Goal: Transaction & Acquisition: Purchase product/service

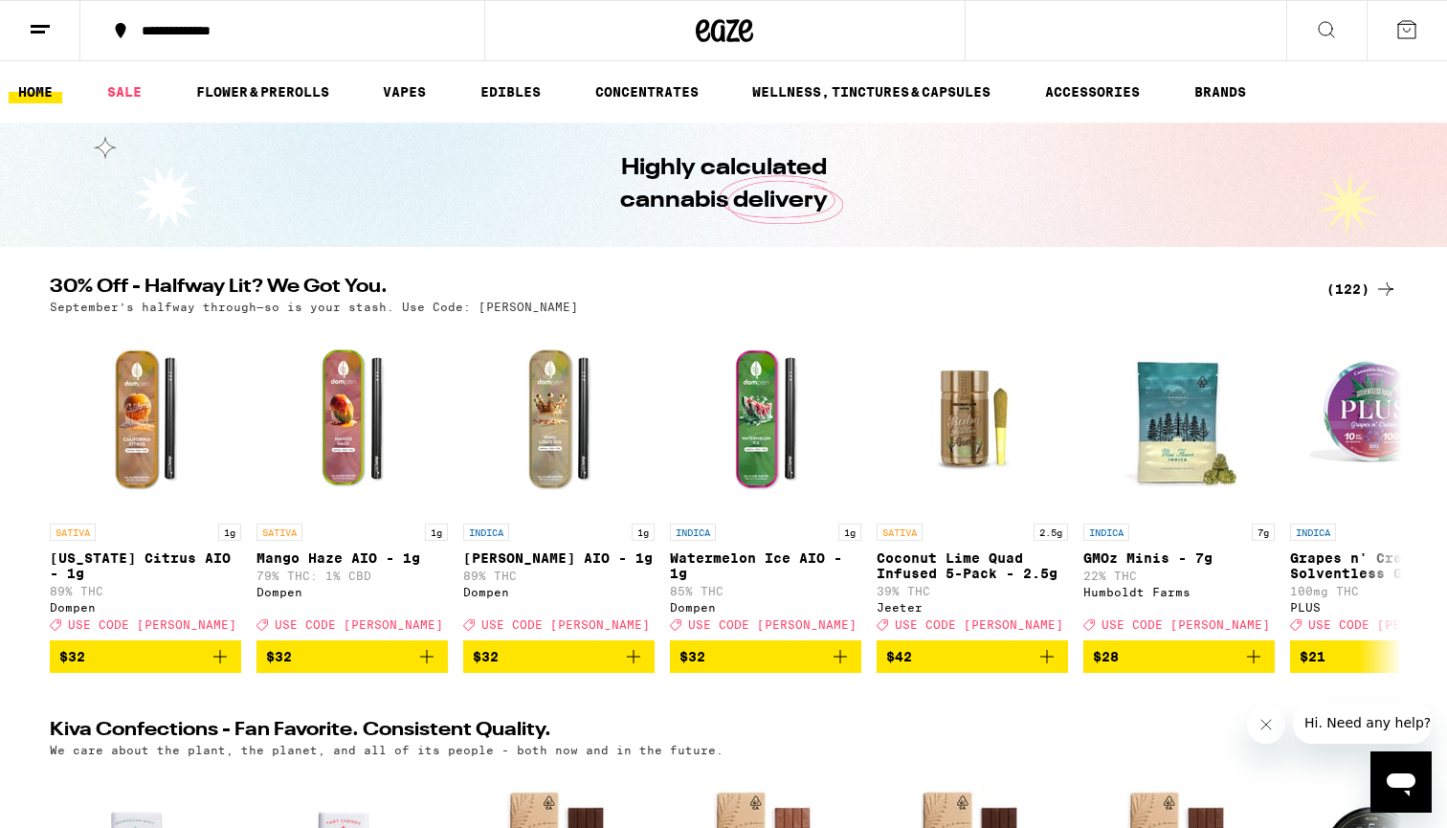
click at [1349, 291] on div "(122)" at bounding box center [1361, 288] width 71 height 23
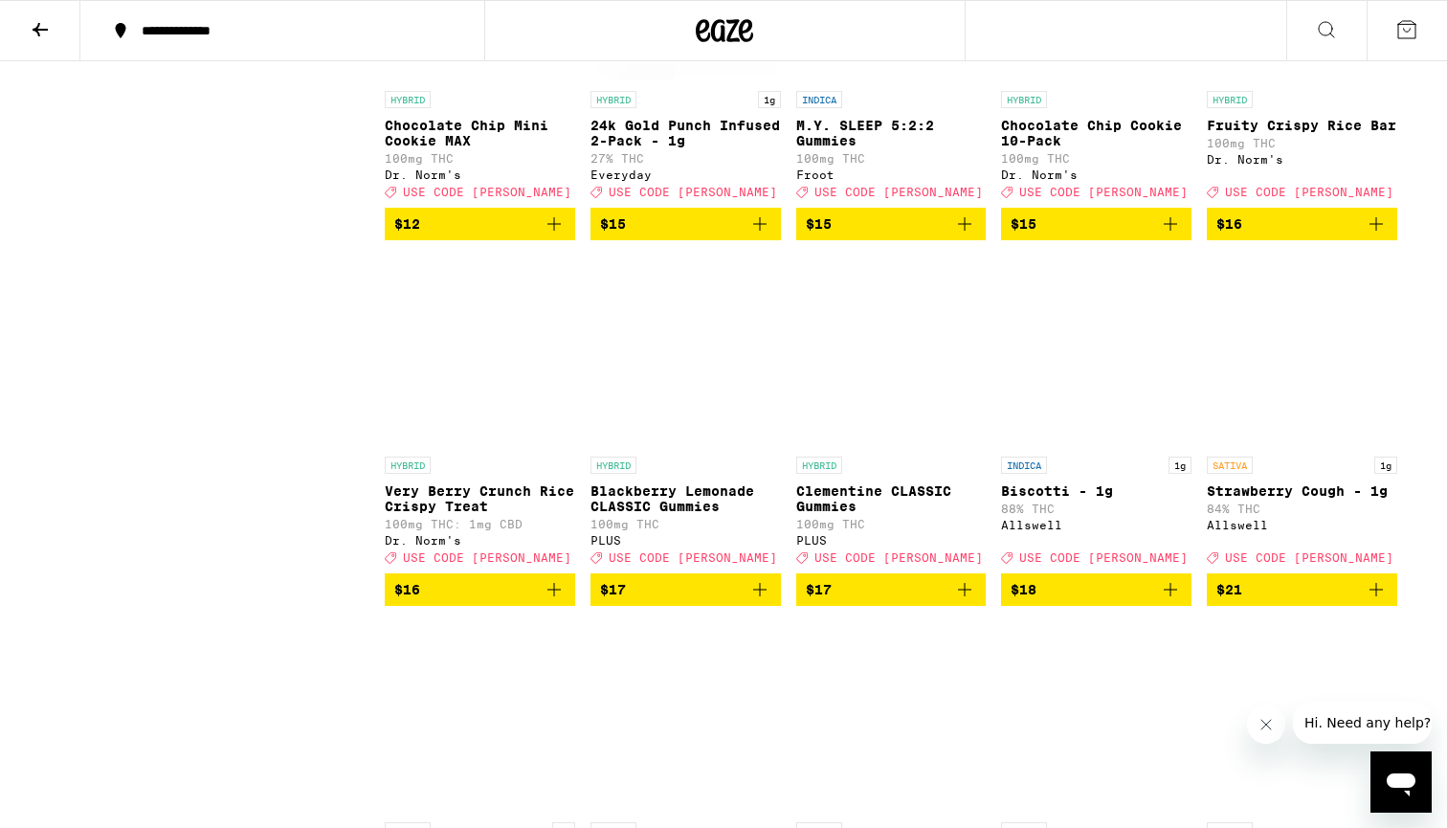
scroll to position [3299, 0]
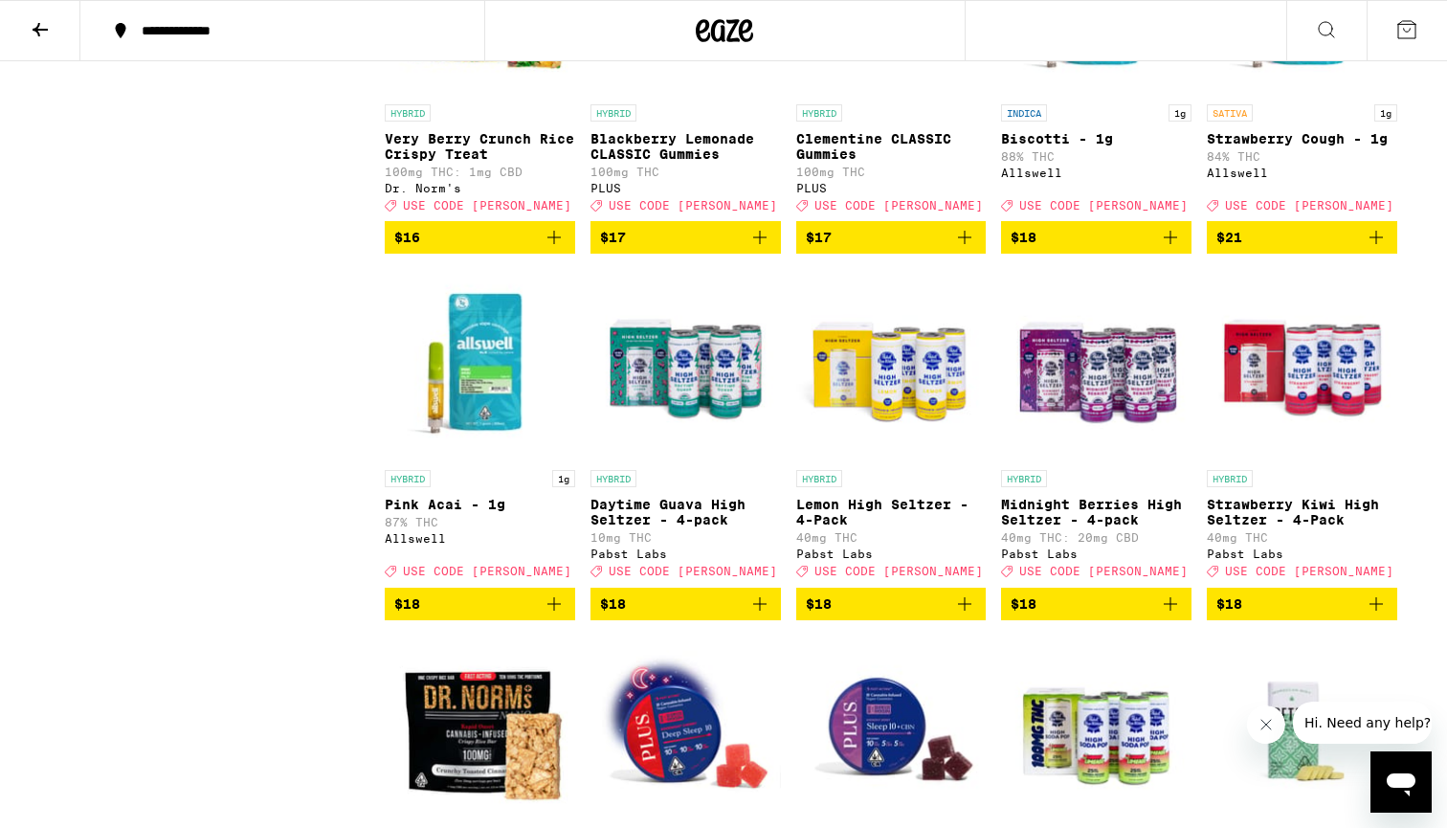
click at [1156, 249] on span "$18" at bounding box center [1095, 237] width 171 height 23
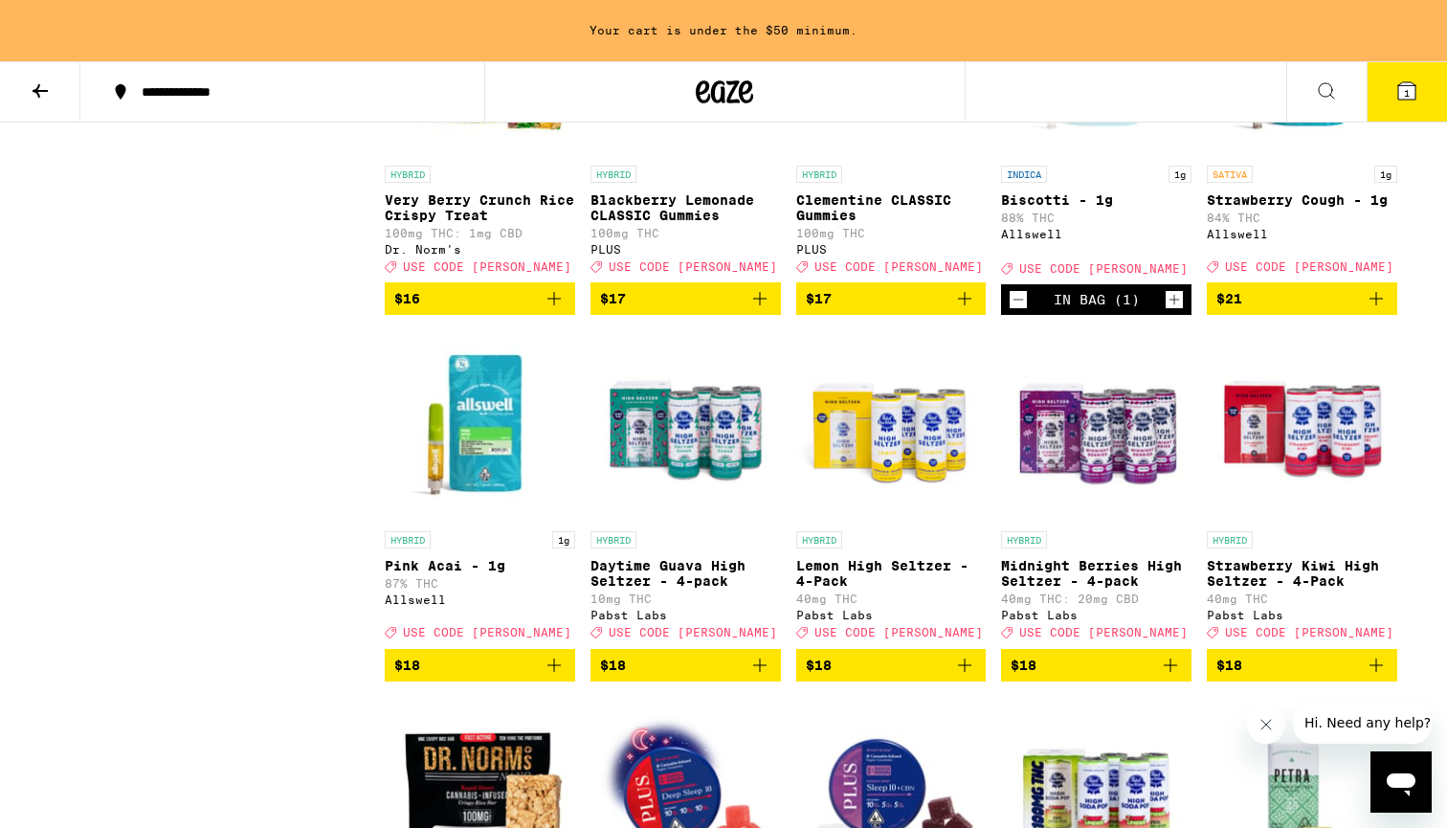
click at [1382, 310] on icon "Add to bag" at bounding box center [1375, 298] width 23 height 23
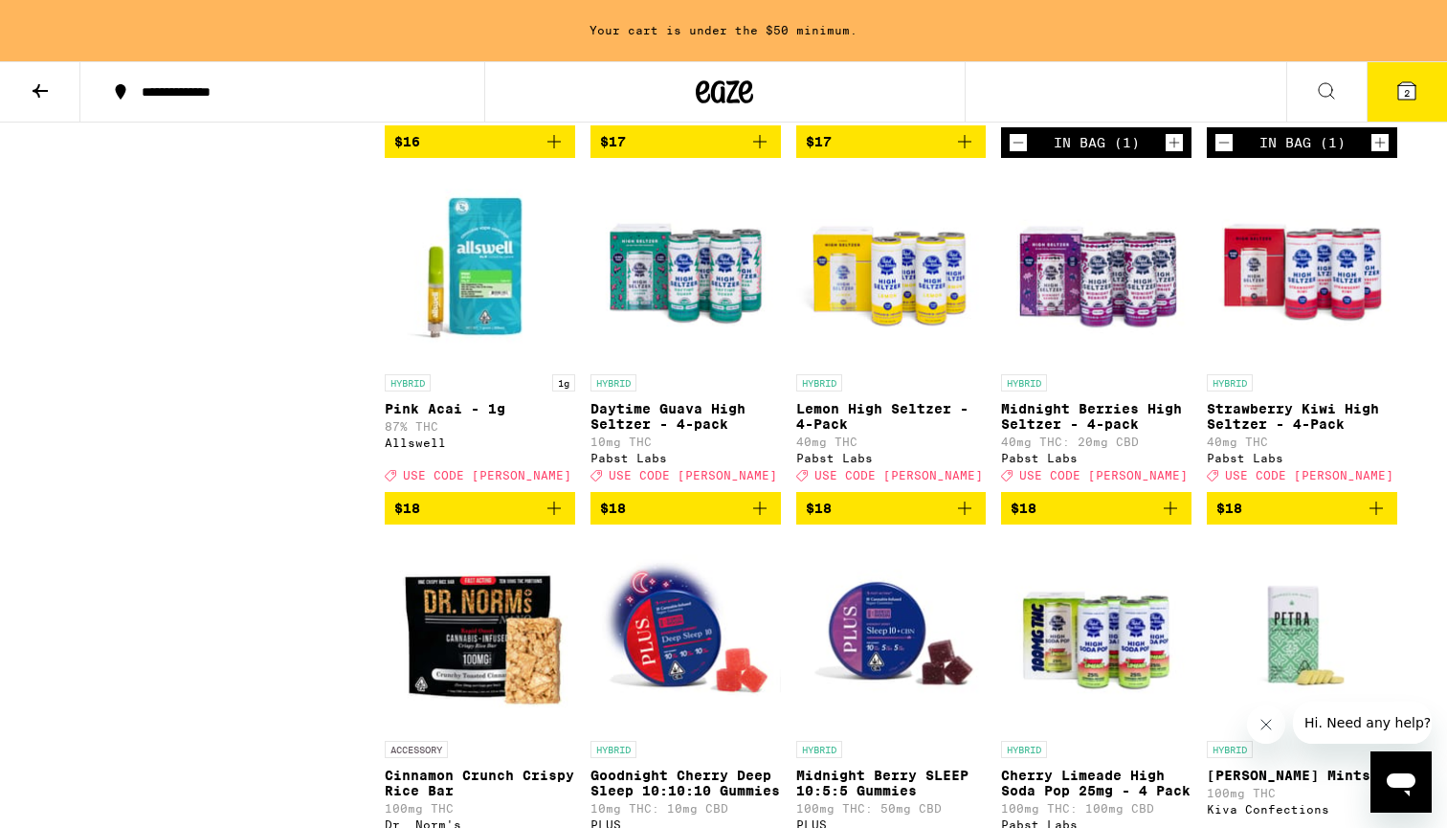
scroll to position [3457, 0]
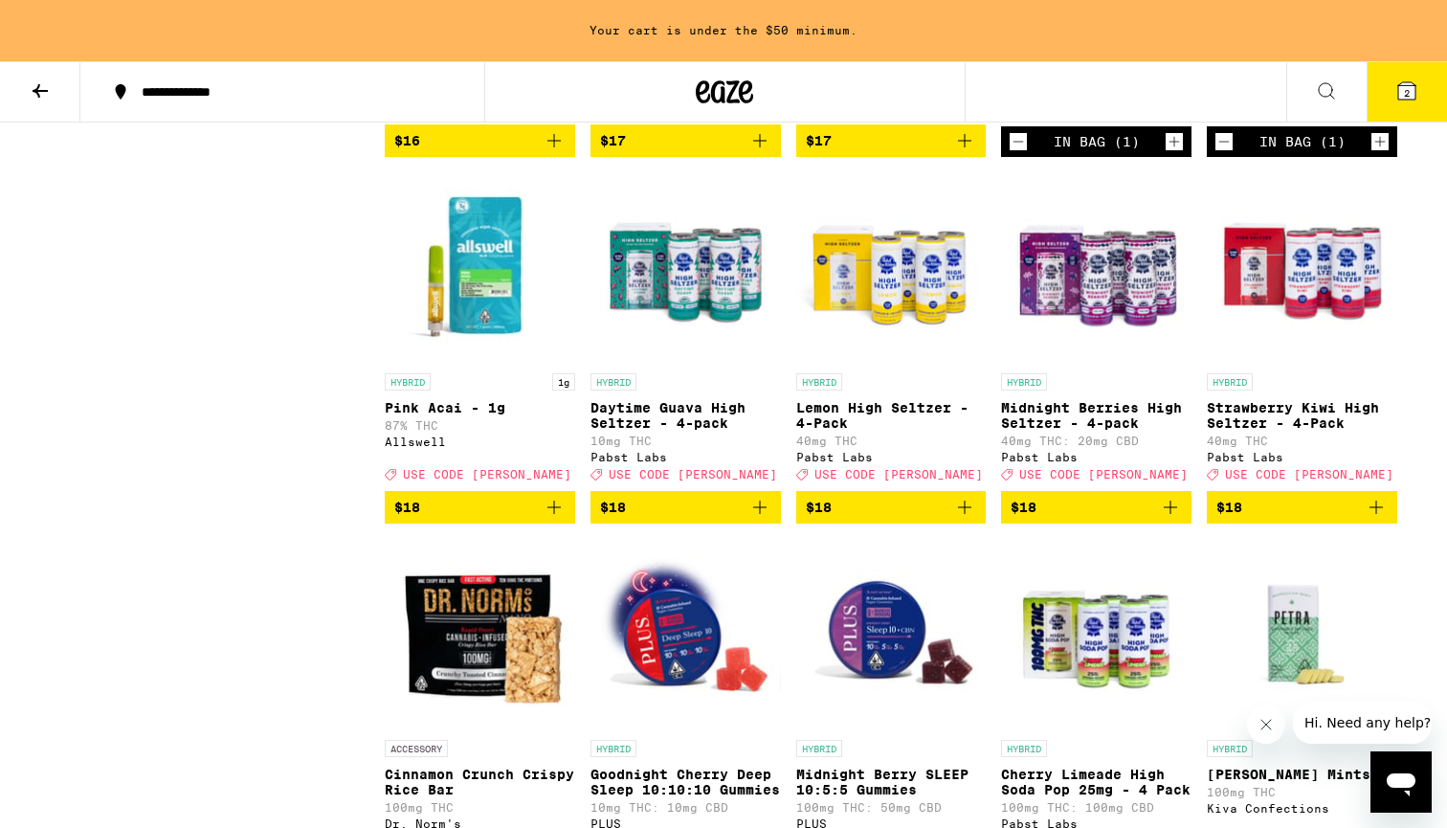
click at [565, 523] on button "$18" at bounding box center [480, 507] width 190 height 33
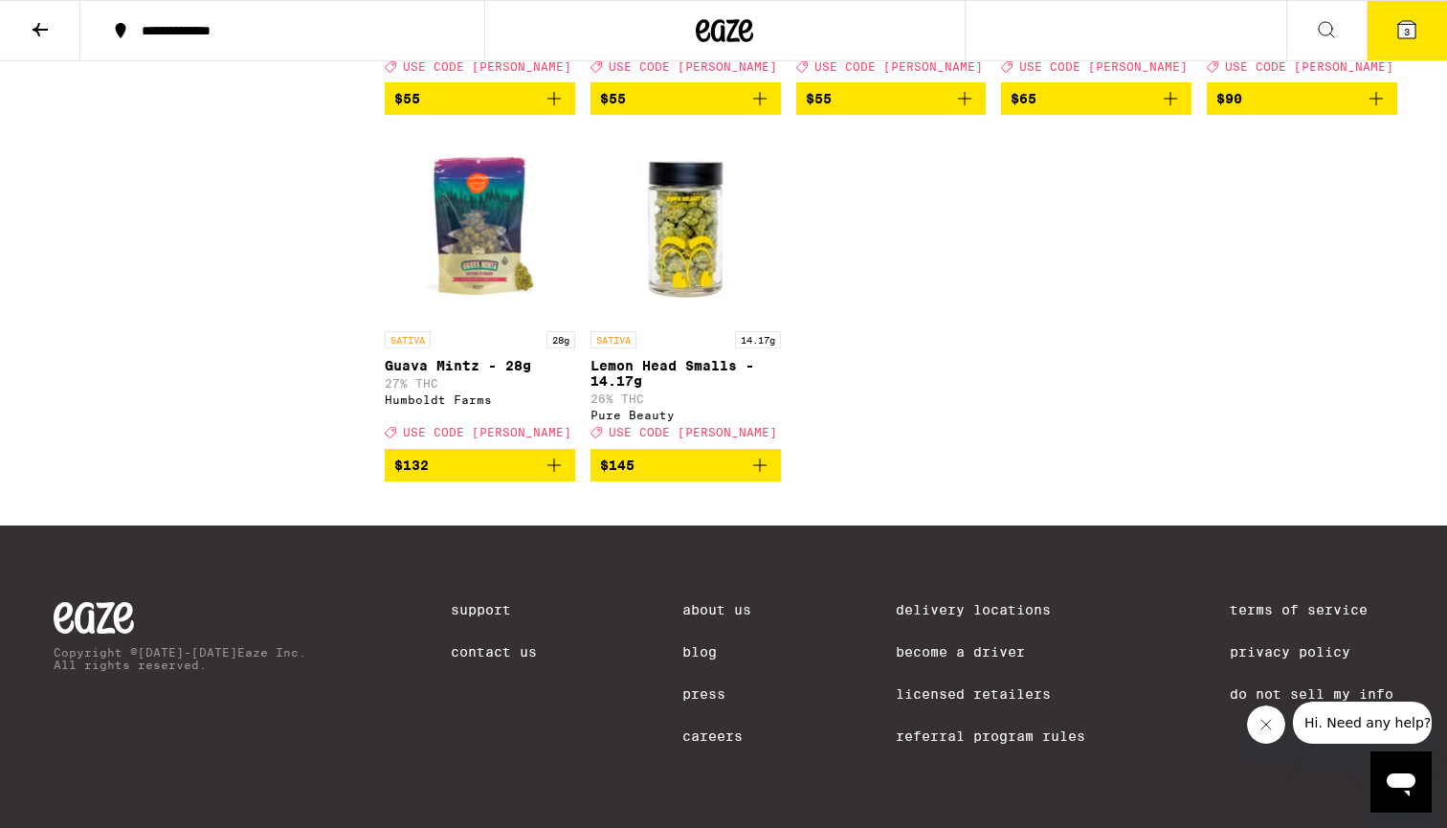
scroll to position [9209, 0]
click at [1396, 24] on icon at bounding box center [1406, 29] width 23 height 23
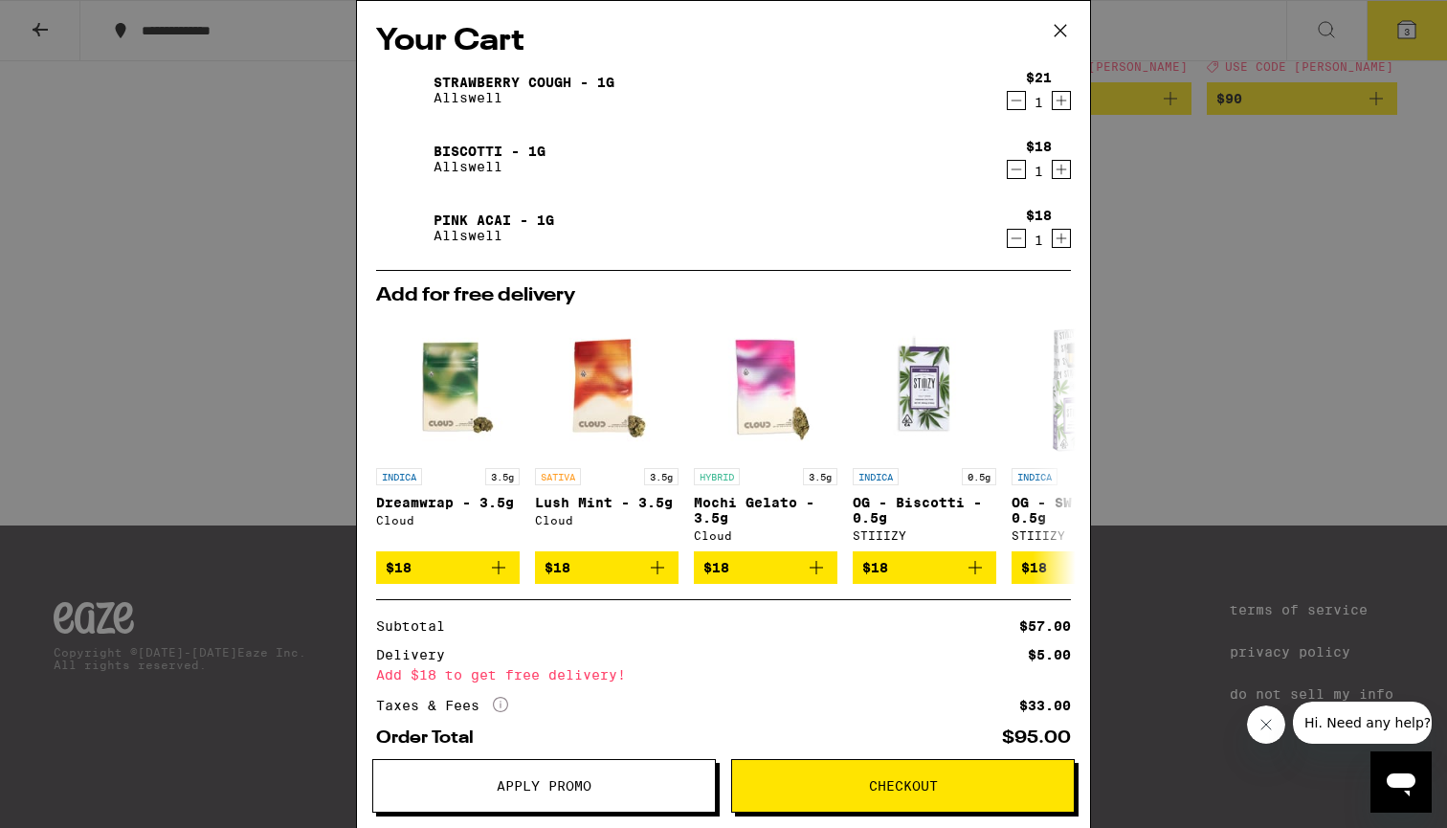
click at [1063, 25] on icon at bounding box center [1060, 30] width 29 height 29
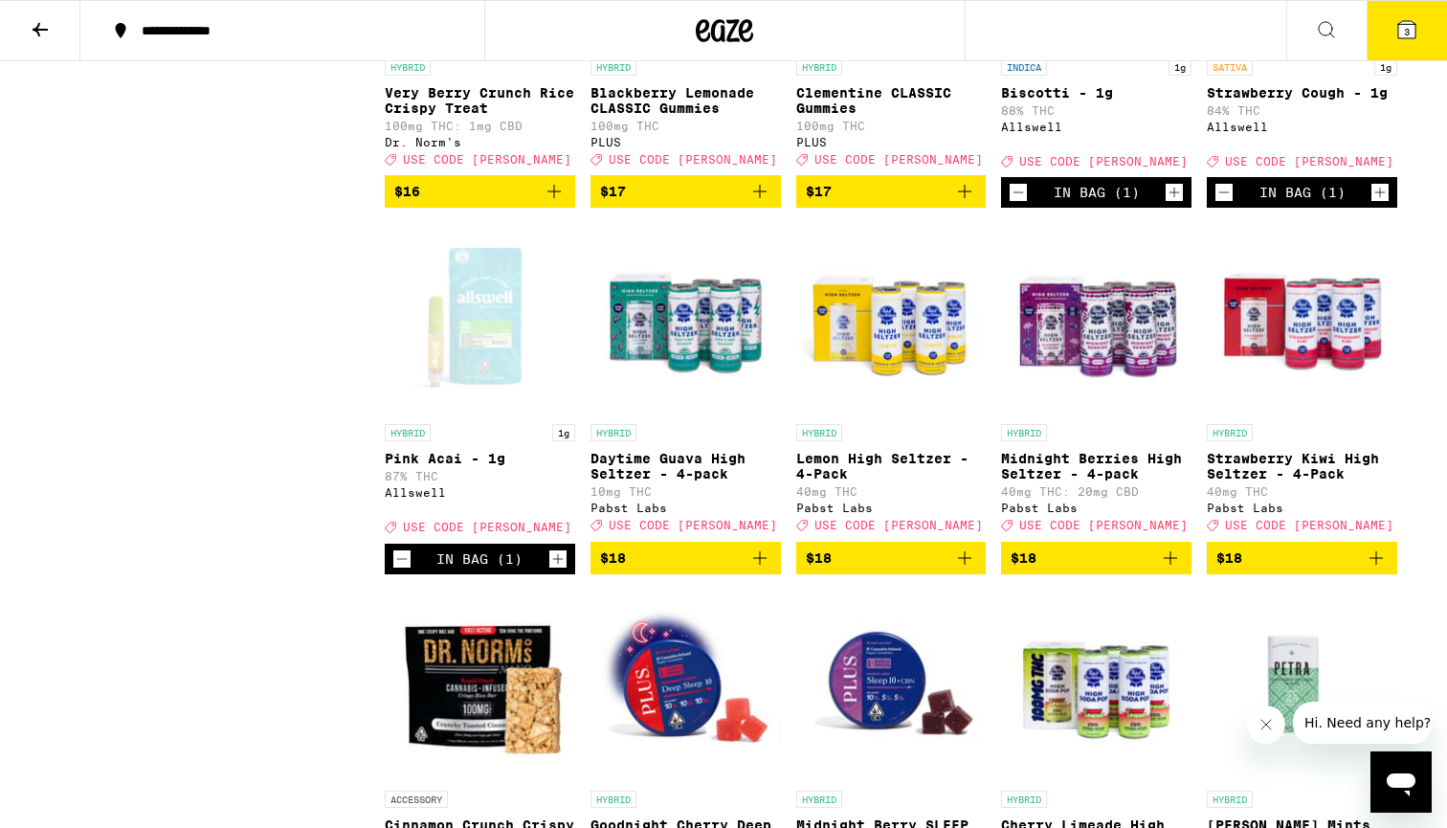
scroll to position [3347, 0]
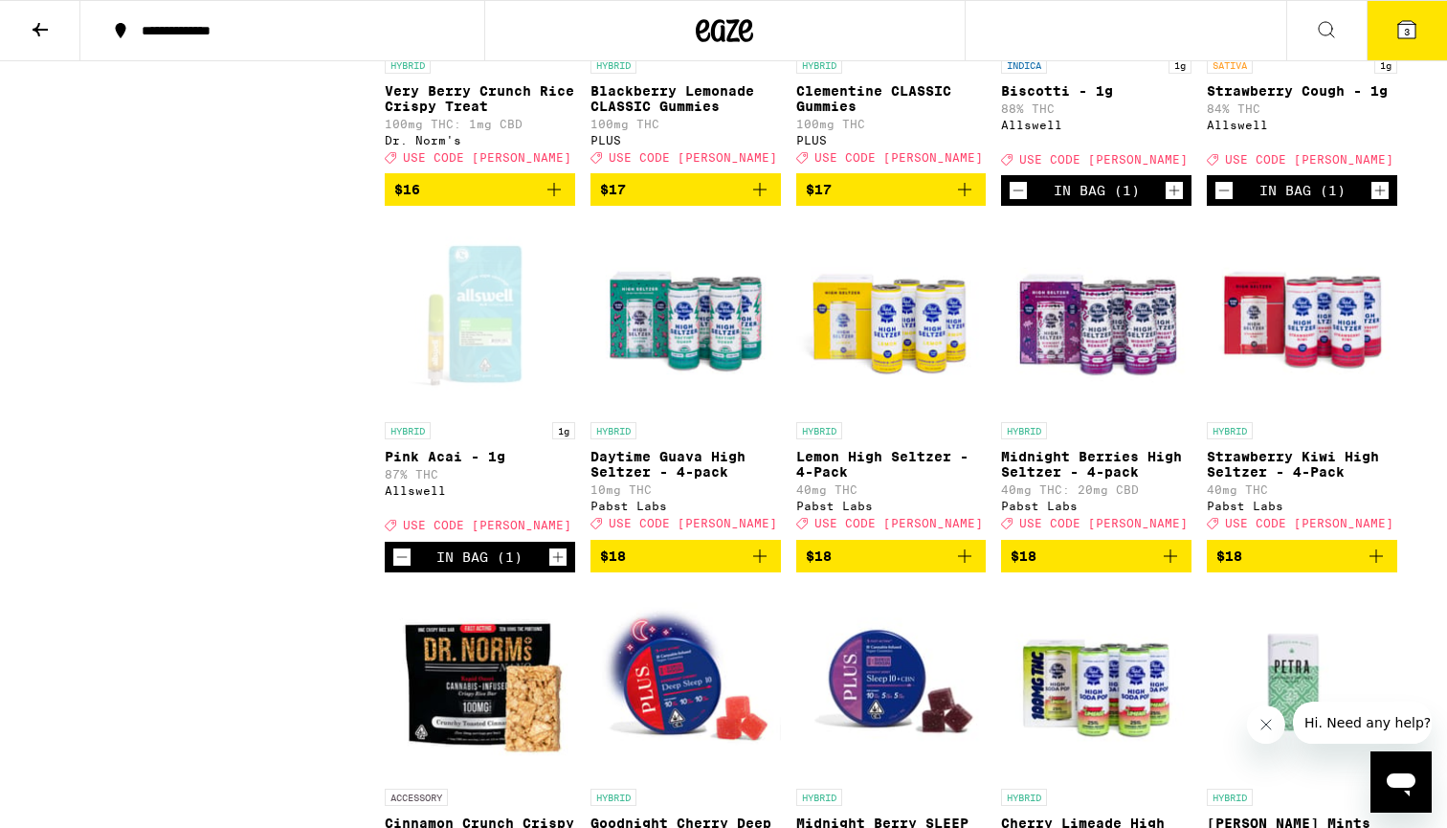
click at [1224, 202] on icon "Decrement" at bounding box center [1223, 190] width 17 height 23
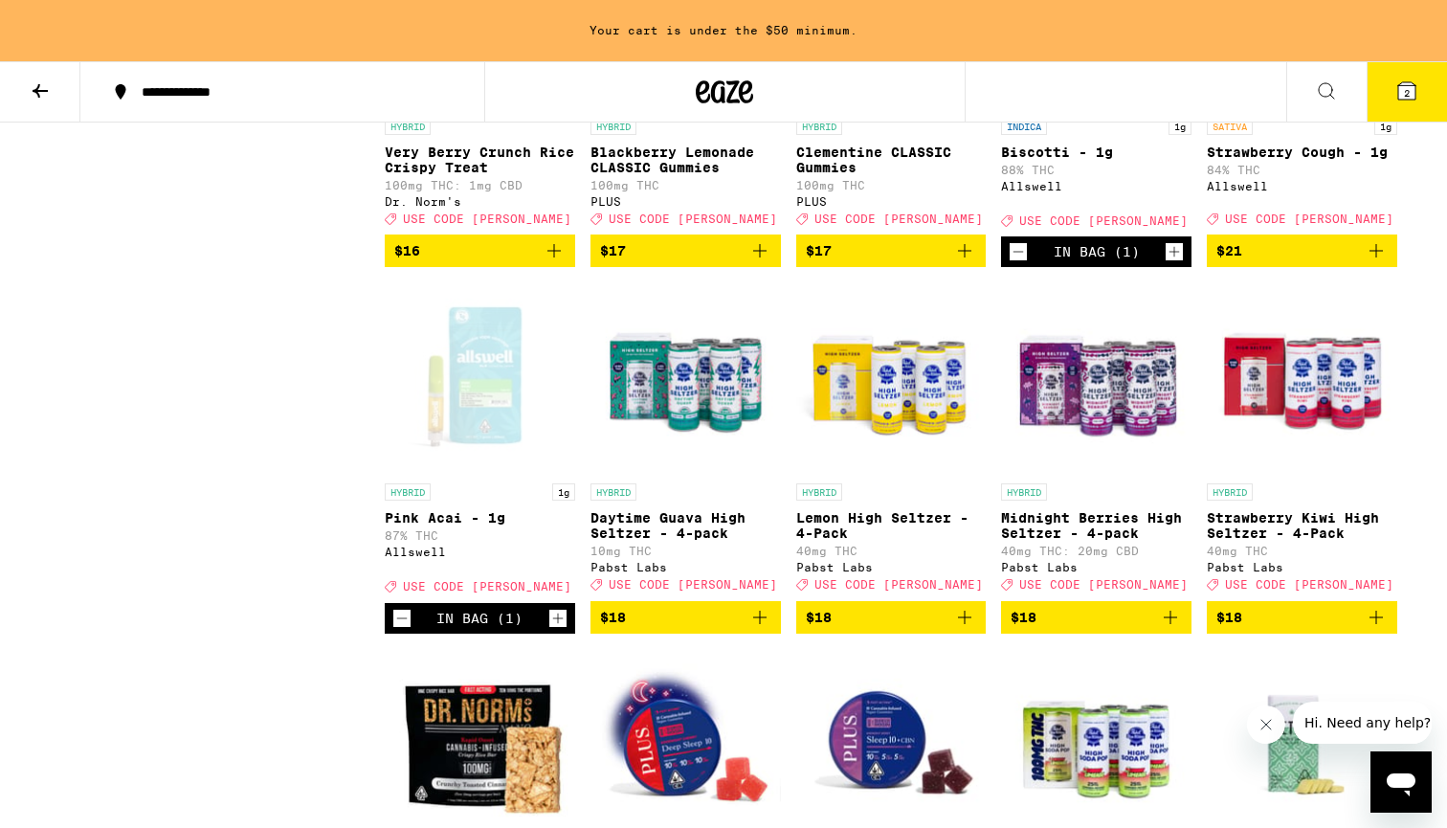
click at [1172, 263] on icon "Increment" at bounding box center [1173, 251] width 17 height 23
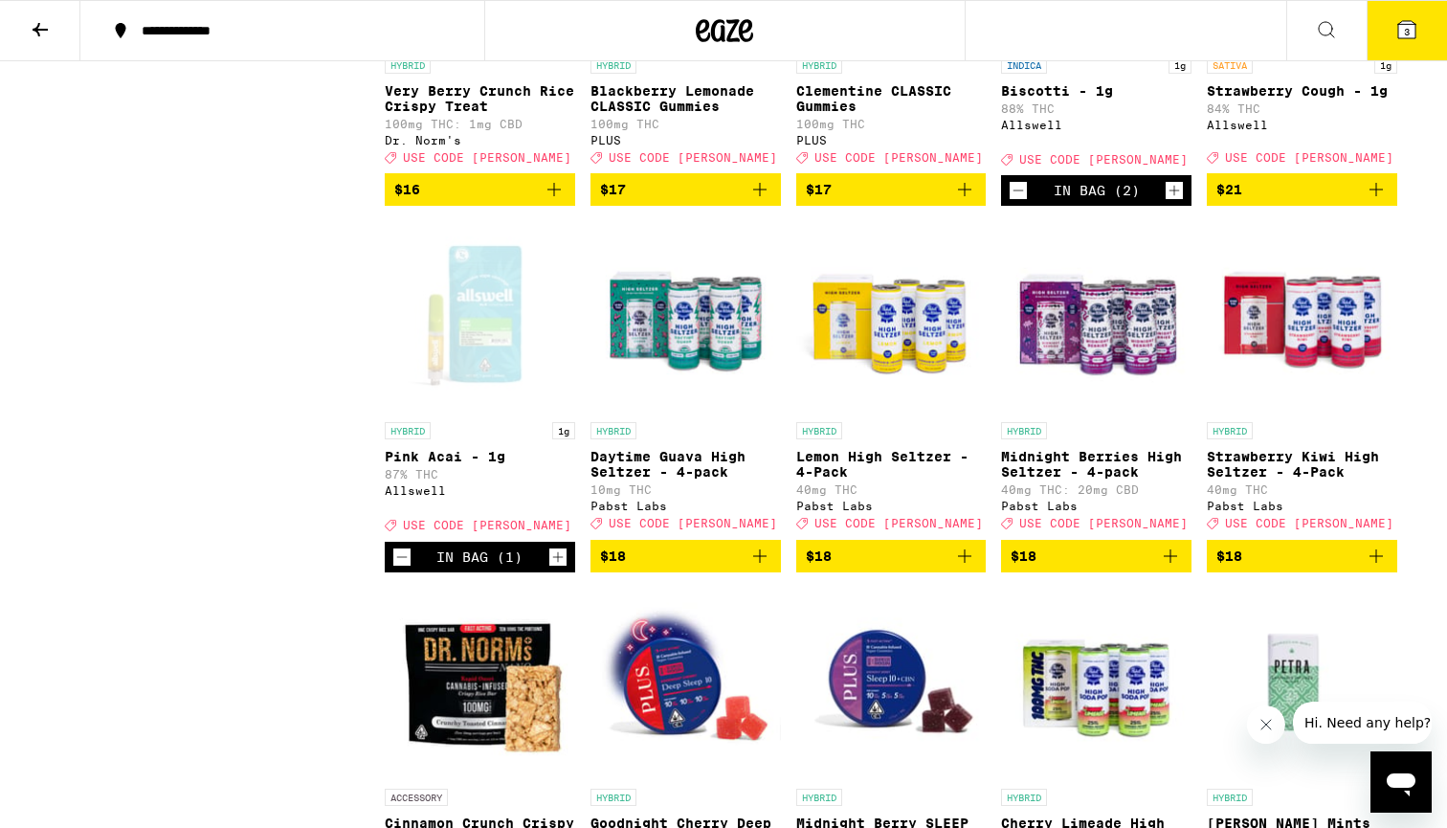
click at [559, 568] on icon "Increment" at bounding box center [557, 556] width 17 height 23
click at [1393, 21] on button "4" at bounding box center [1406, 30] width 80 height 59
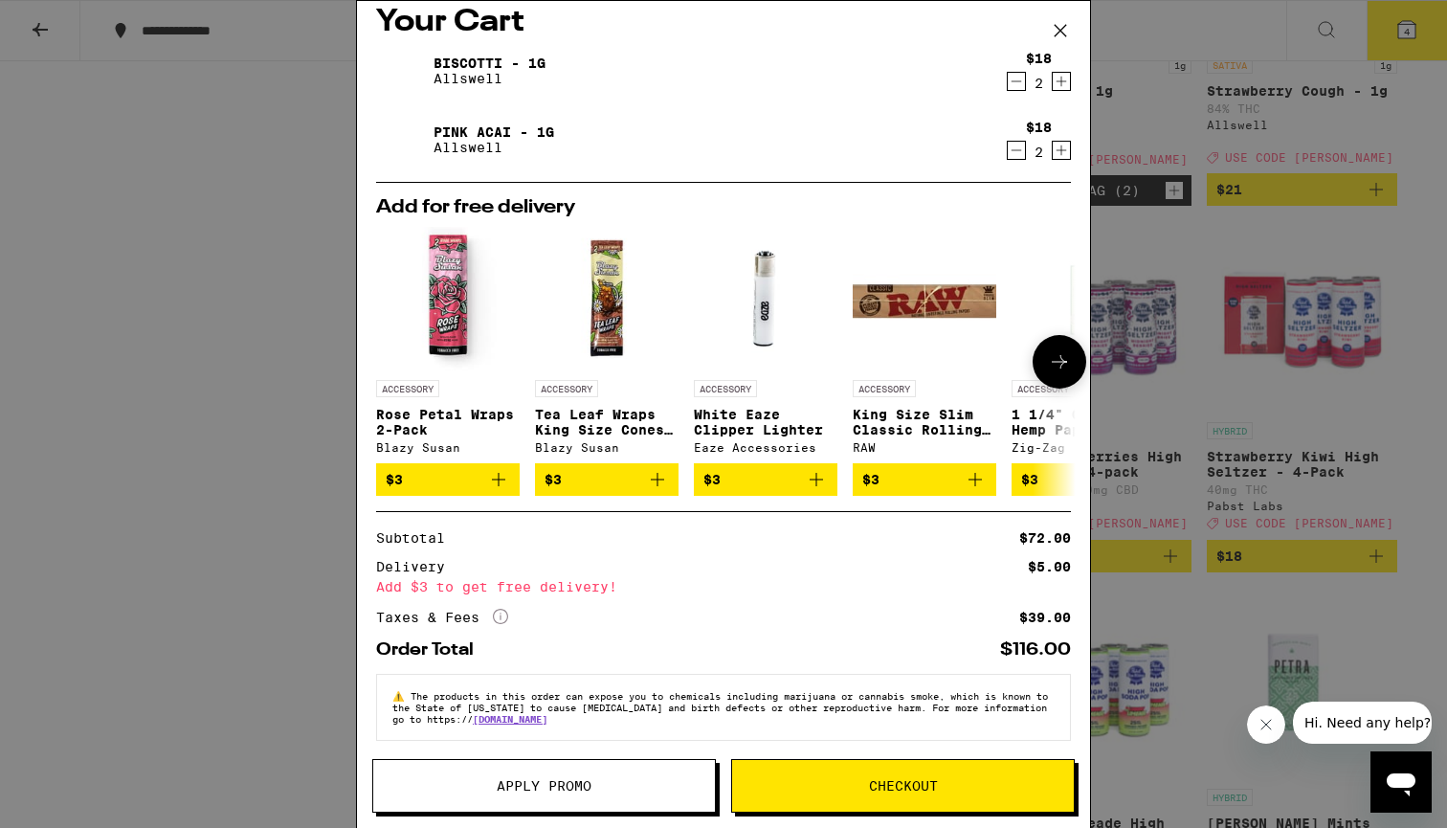
scroll to position [20, 0]
click at [1061, 21] on icon at bounding box center [1060, 30] width 29 height 29
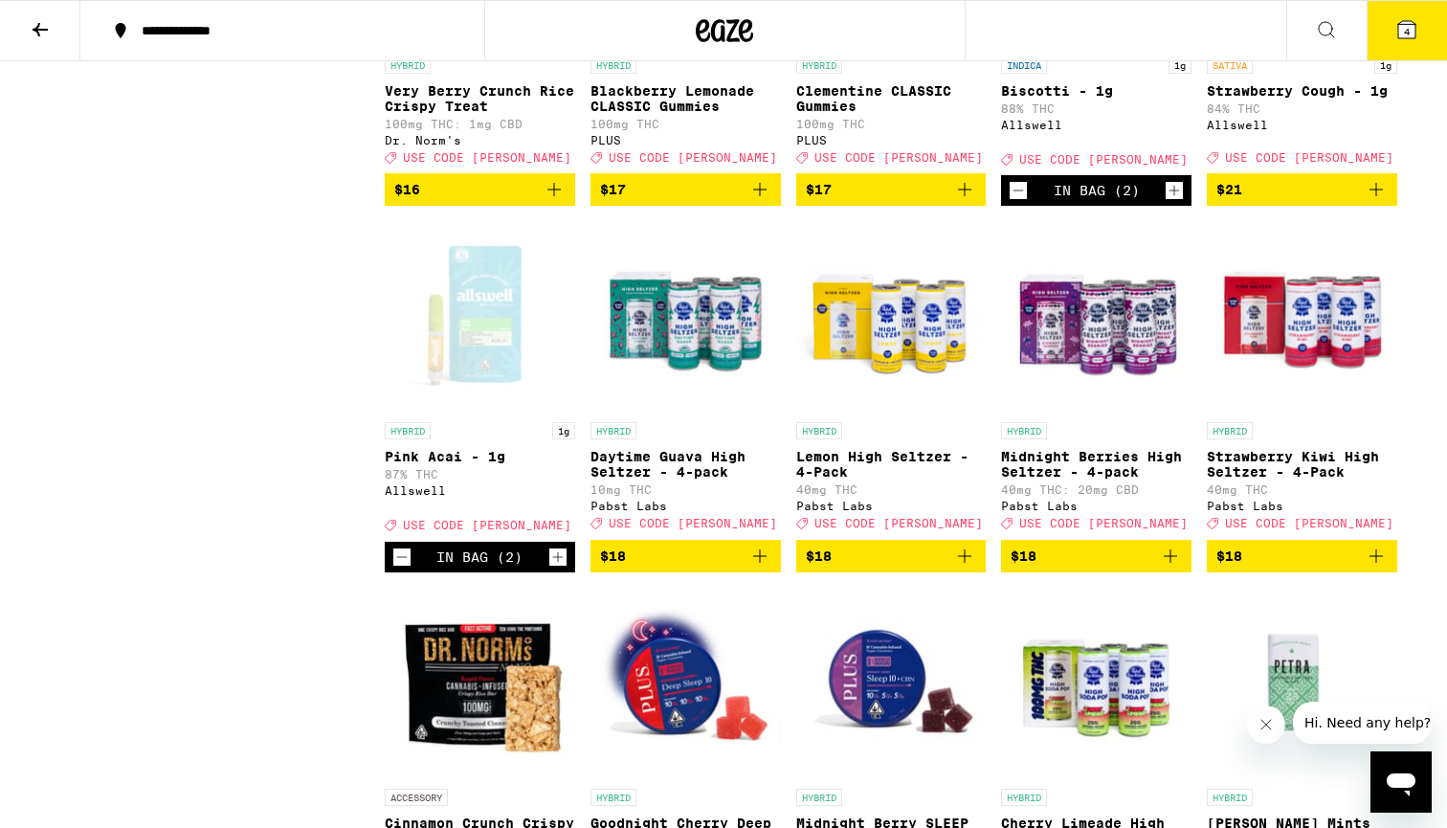
click at [391, 572] on div "In Bag (2)" at bounding box center [480, 557] width 190 height 31
click at [401, 568] on icon "Decrement" at bounding box center [401, 556] width 17 height 23
click at [1379, 201] on icon "Add to bag" at bounding box center [1375, 189] width 23 height 23
click at [1420, 29] on button "4" at bounding box center [1406, 30] width 80 height 59
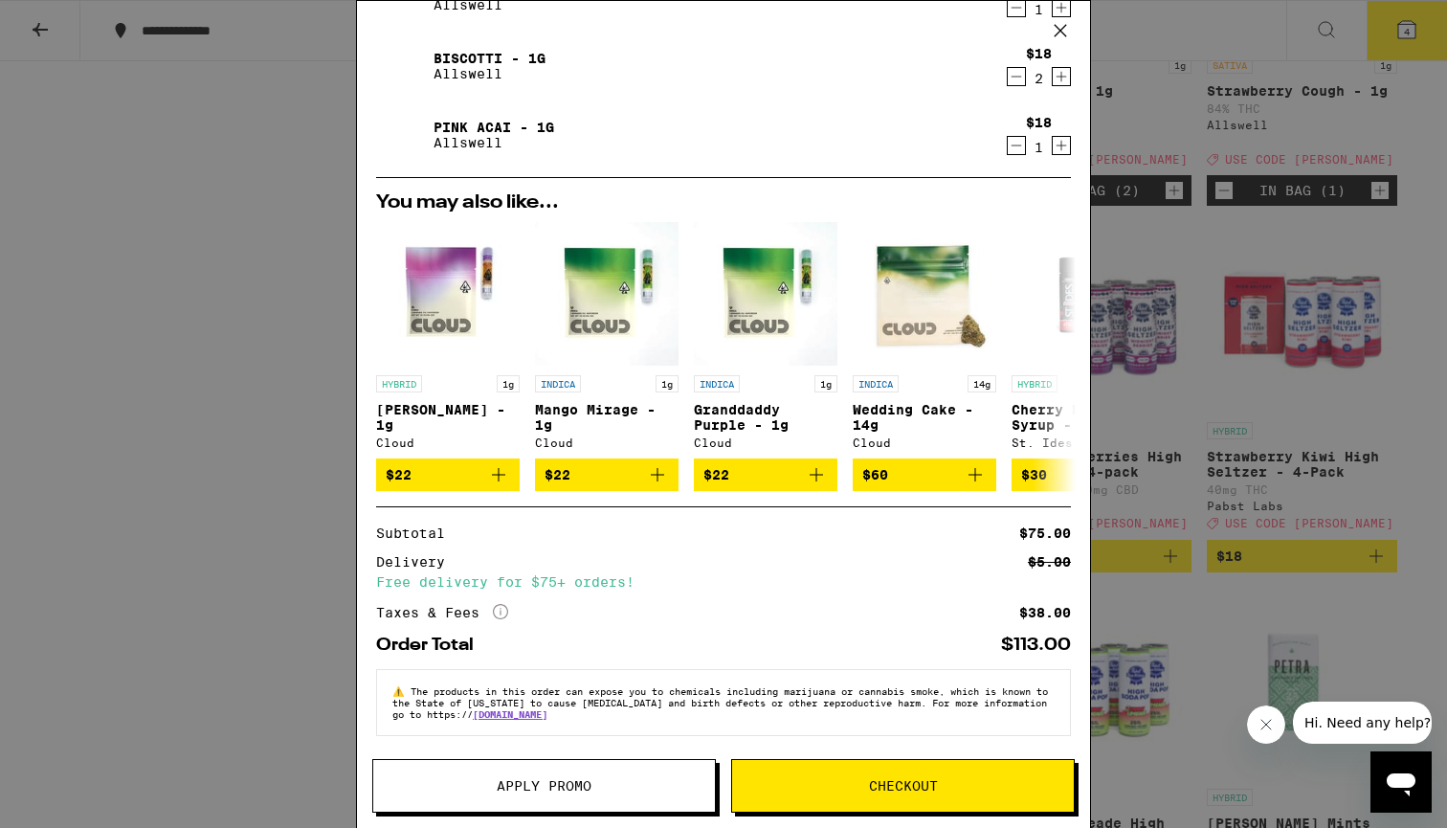
scroll to position [104, 0]
click at [579, 775] on button "Apply Promo" at bounding box center [543, 786] width 343 height 54
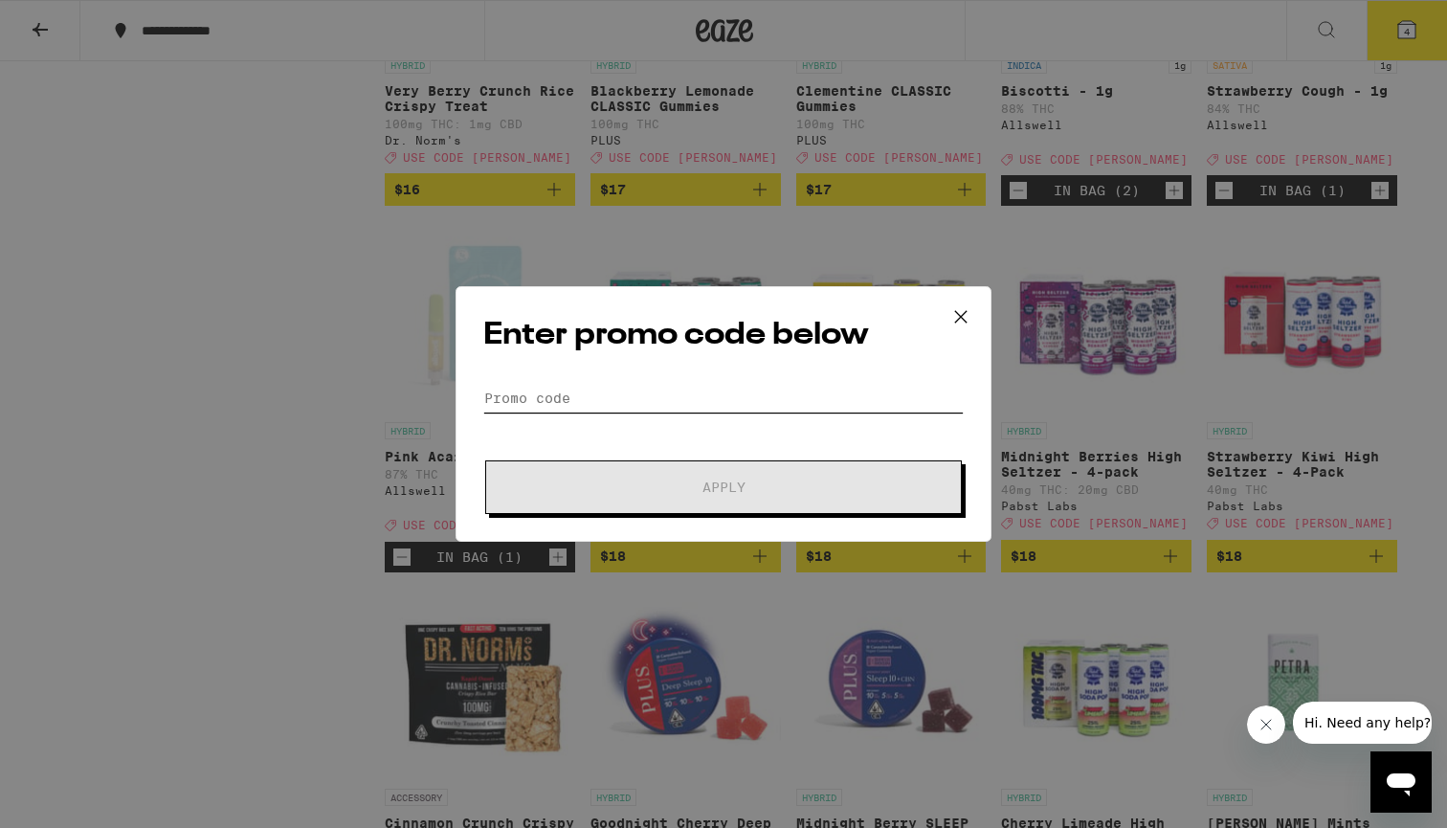
click at [717, 401] on input "Promo Code" at bounding box center [723, 398] width 480 height 29
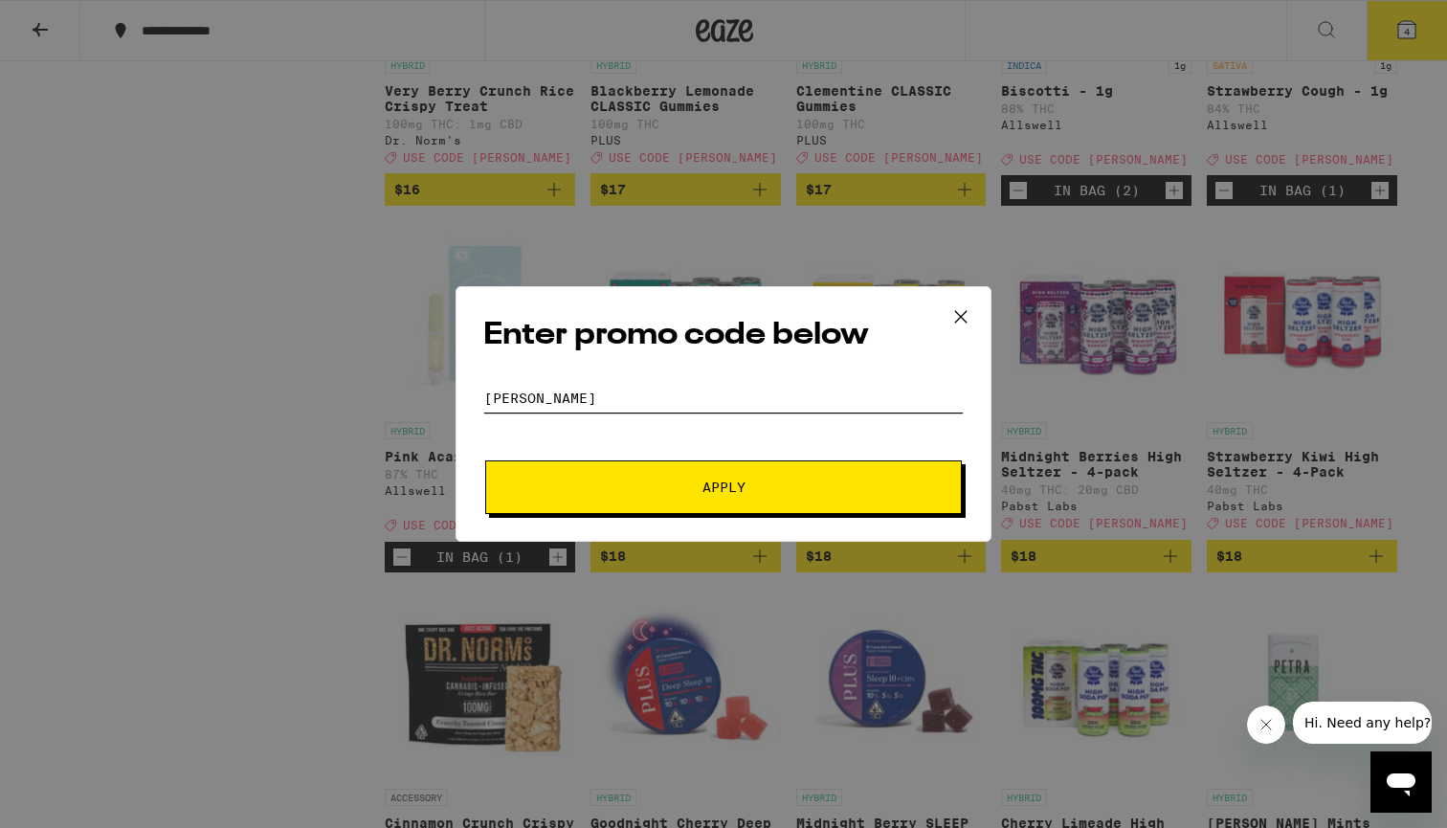
type input "[PERSON_NAME]"
click at [720, 484] on span "Apply" at bounding box center [723, 486] width 43 height 13
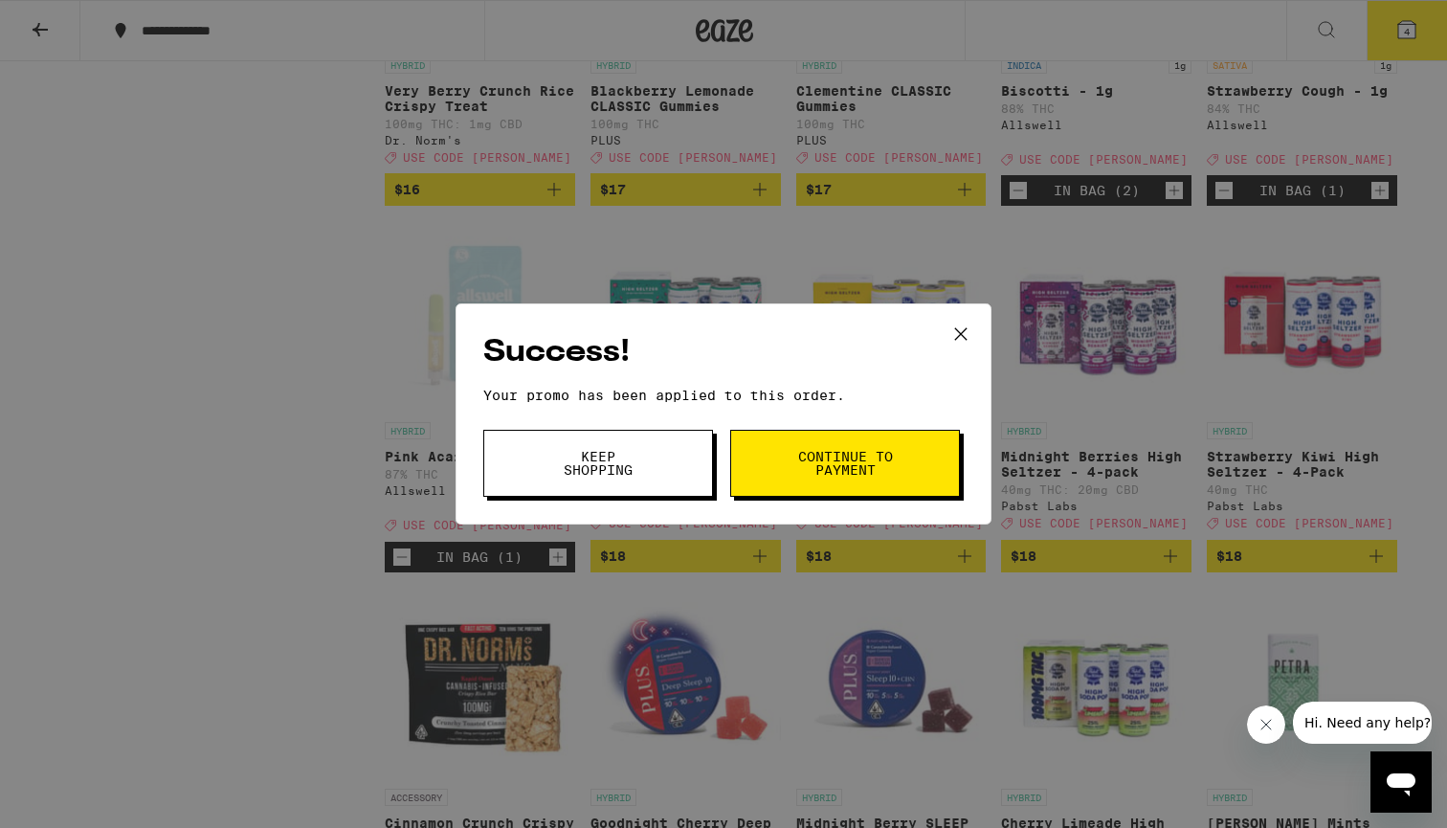
click at [840, 465] on span "Continue to payment" at bounding box center [845, 463] width 98 height 27
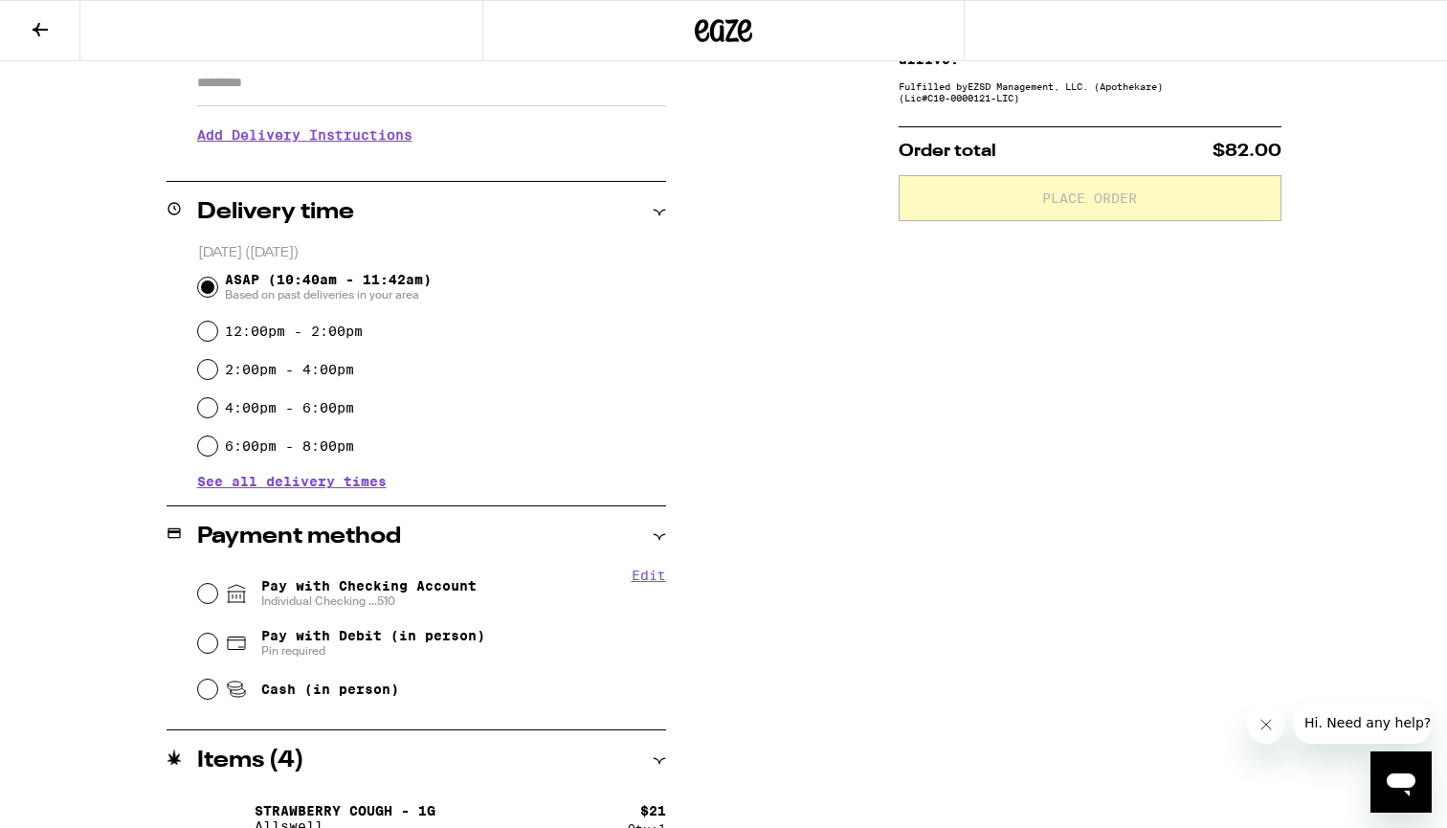
scroll to position [365, 0]
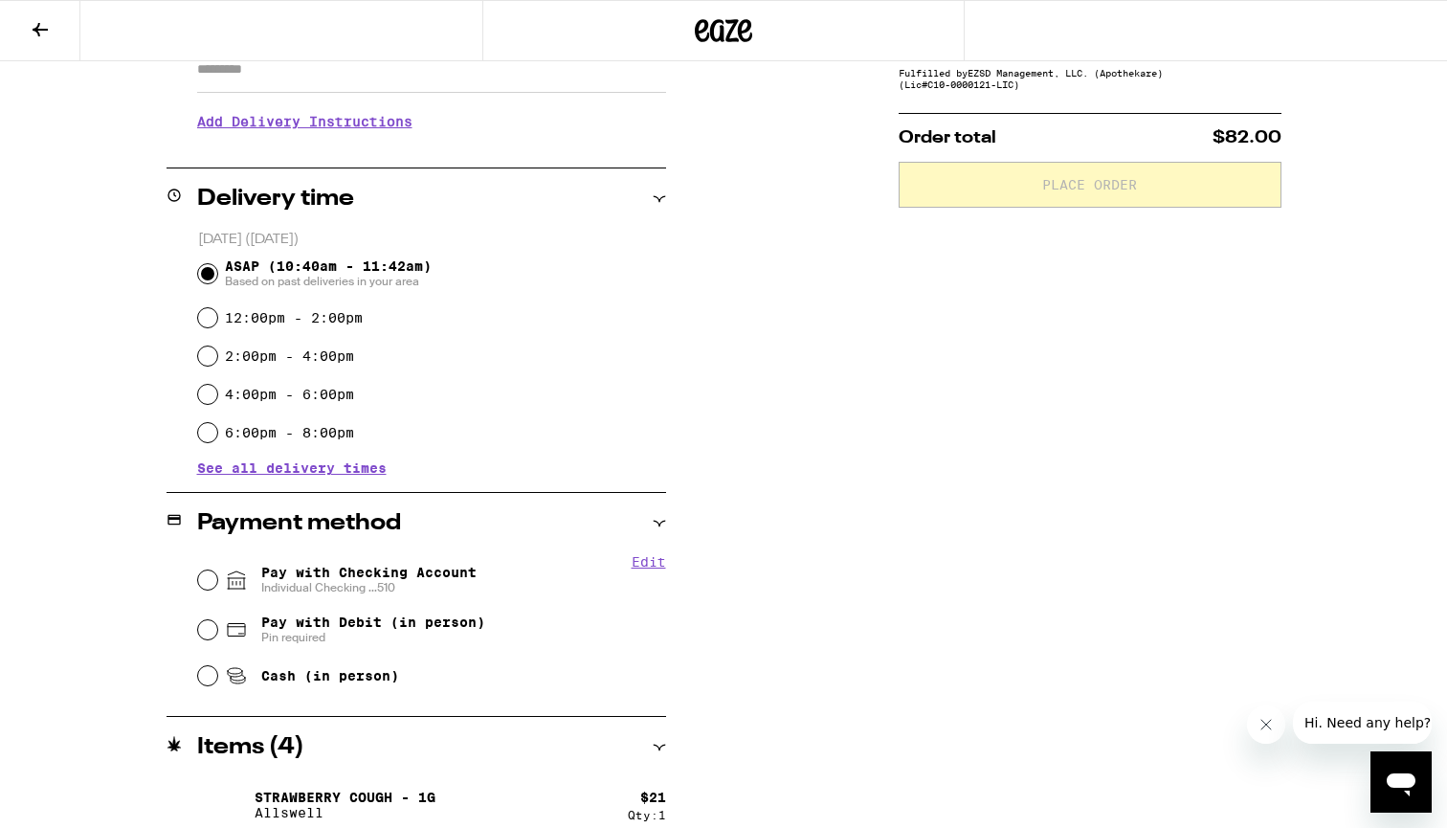
click at [381, 576] on span "Pay with Checking Account Individual Checking ...510" at bounding box center [368, 580] width 215 height 31
click at [217, 576] on input "Pay with Checking Account Individual Checking ...510" at bounding box center [207, 579] width 19 height 19
radio input "true"
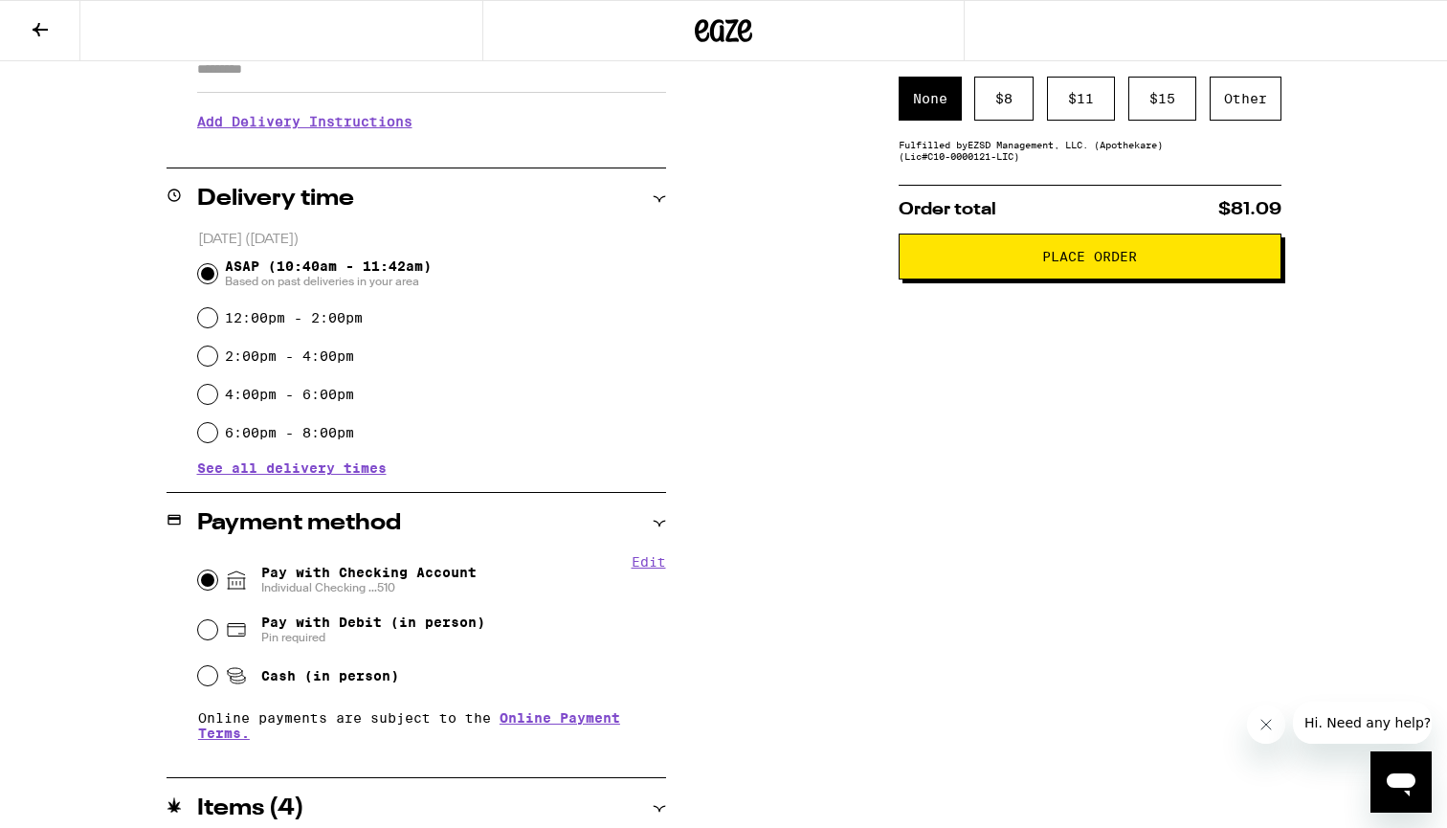
click at [1118, 263] on span "Place Order" at bounding box center [1089, 256] width 95 height 13
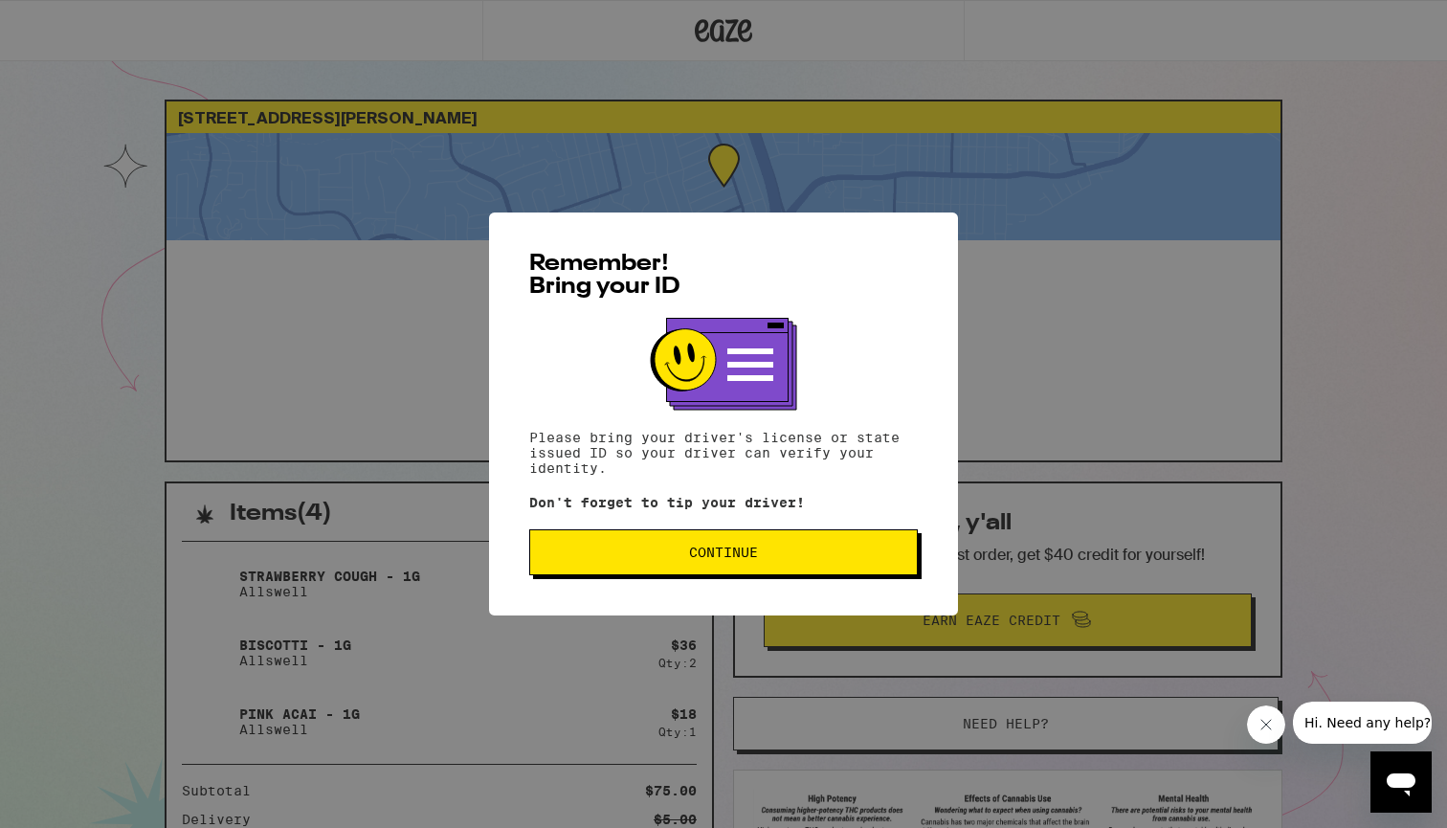
click at [678, 567] on button "Continue" at bounding box center [723, 552] width 388 height 46
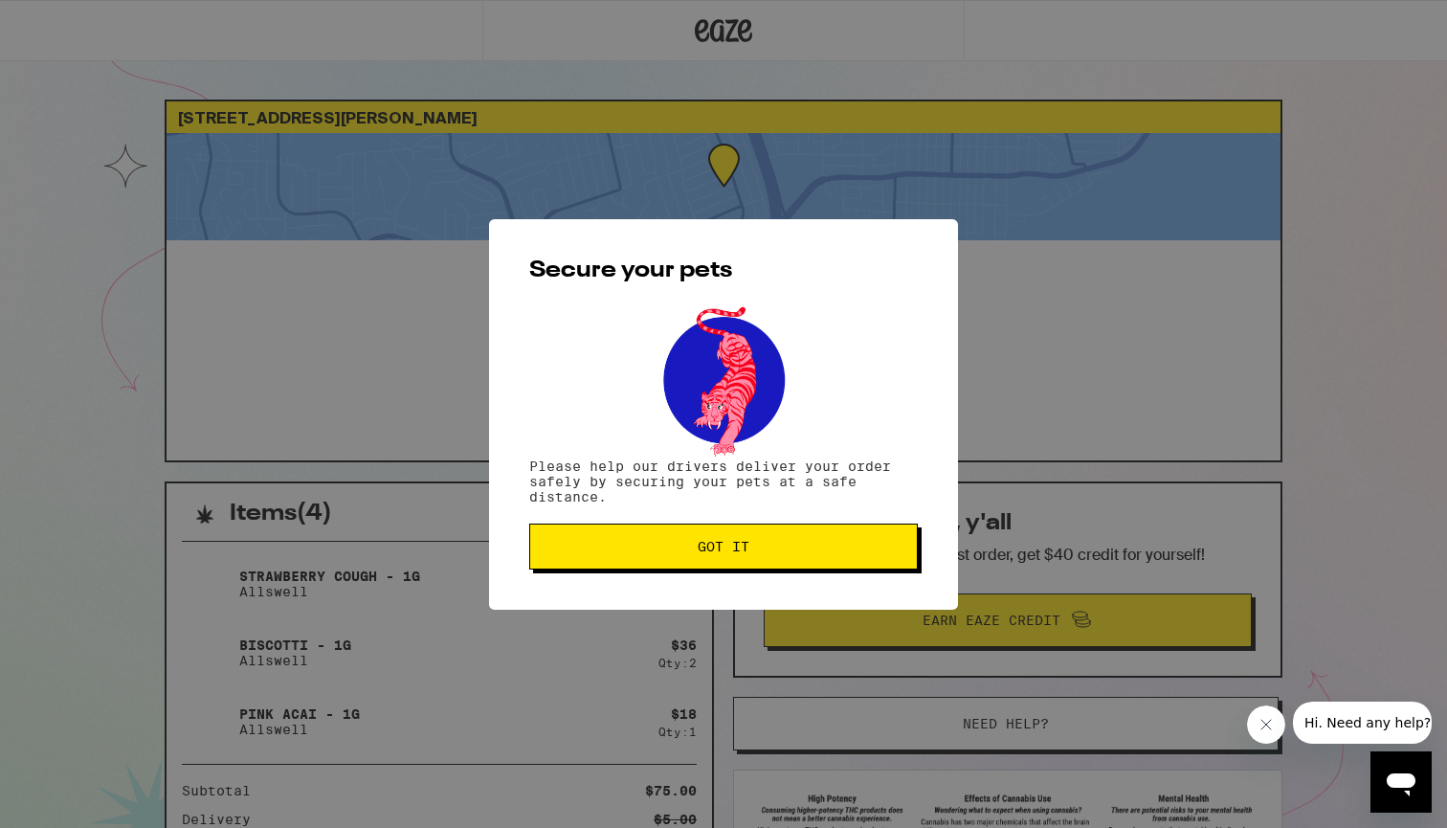
click at [685, 537] on button "Got it" at bounding box center [723, 546] width 388 height 46
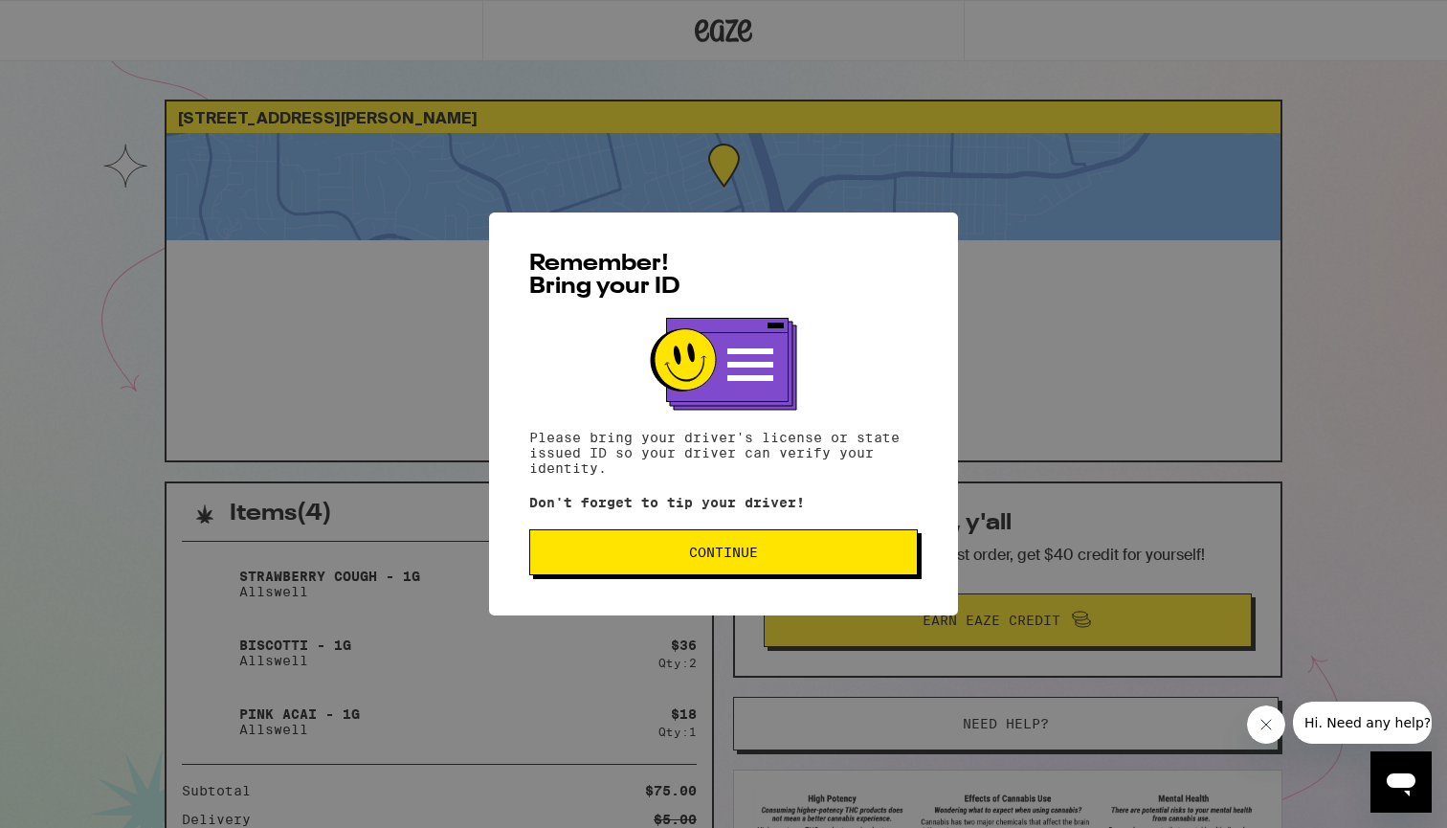
click at [763, 557] on span "Continue" at bounding box center [723, 551] width 356 height 13
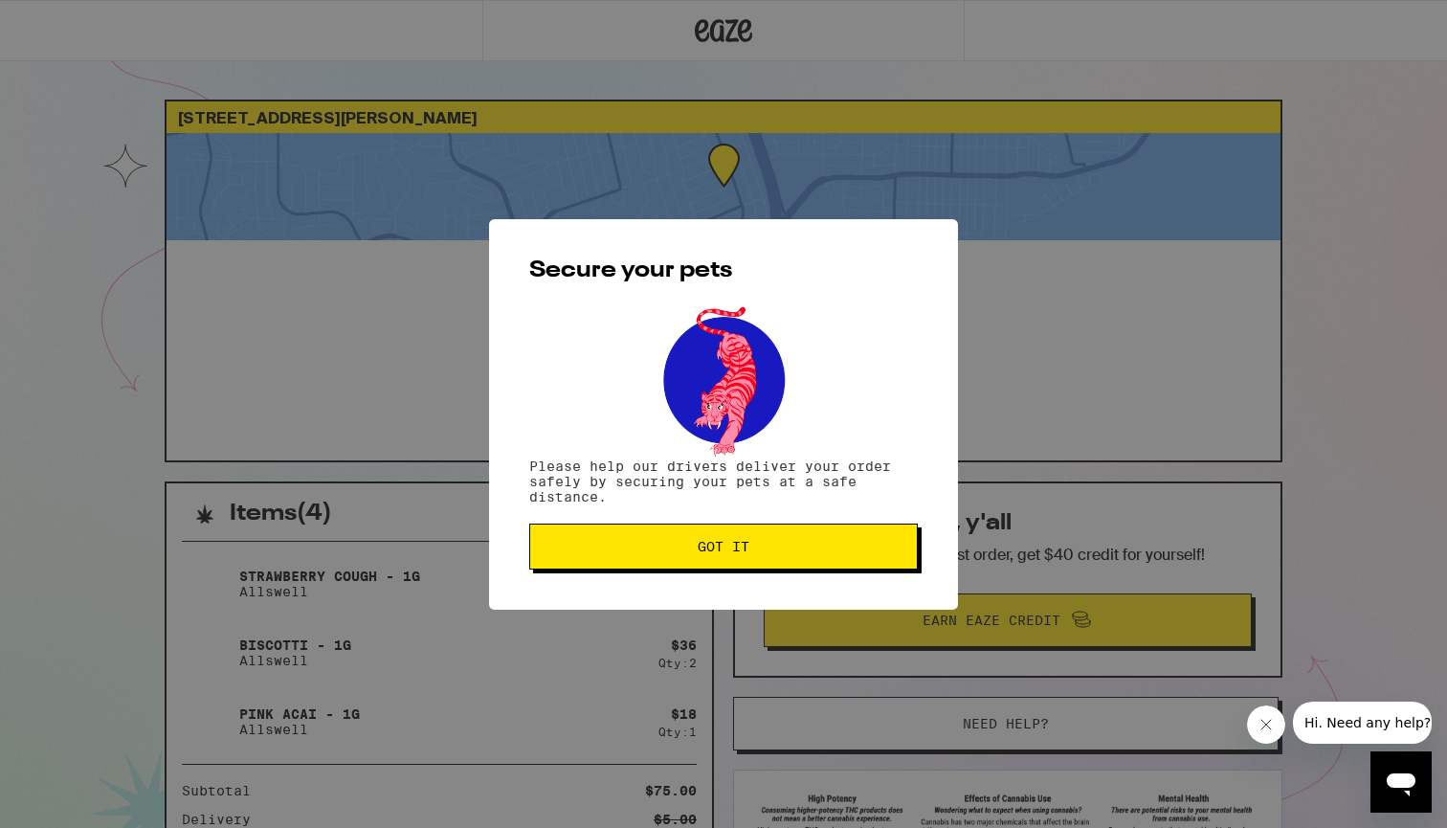
click at [763, 557] on button "Got it" at bounding box center [723, 546] width 388 height 46
